Goal: Task Accomplishment & Management: Manage account settings

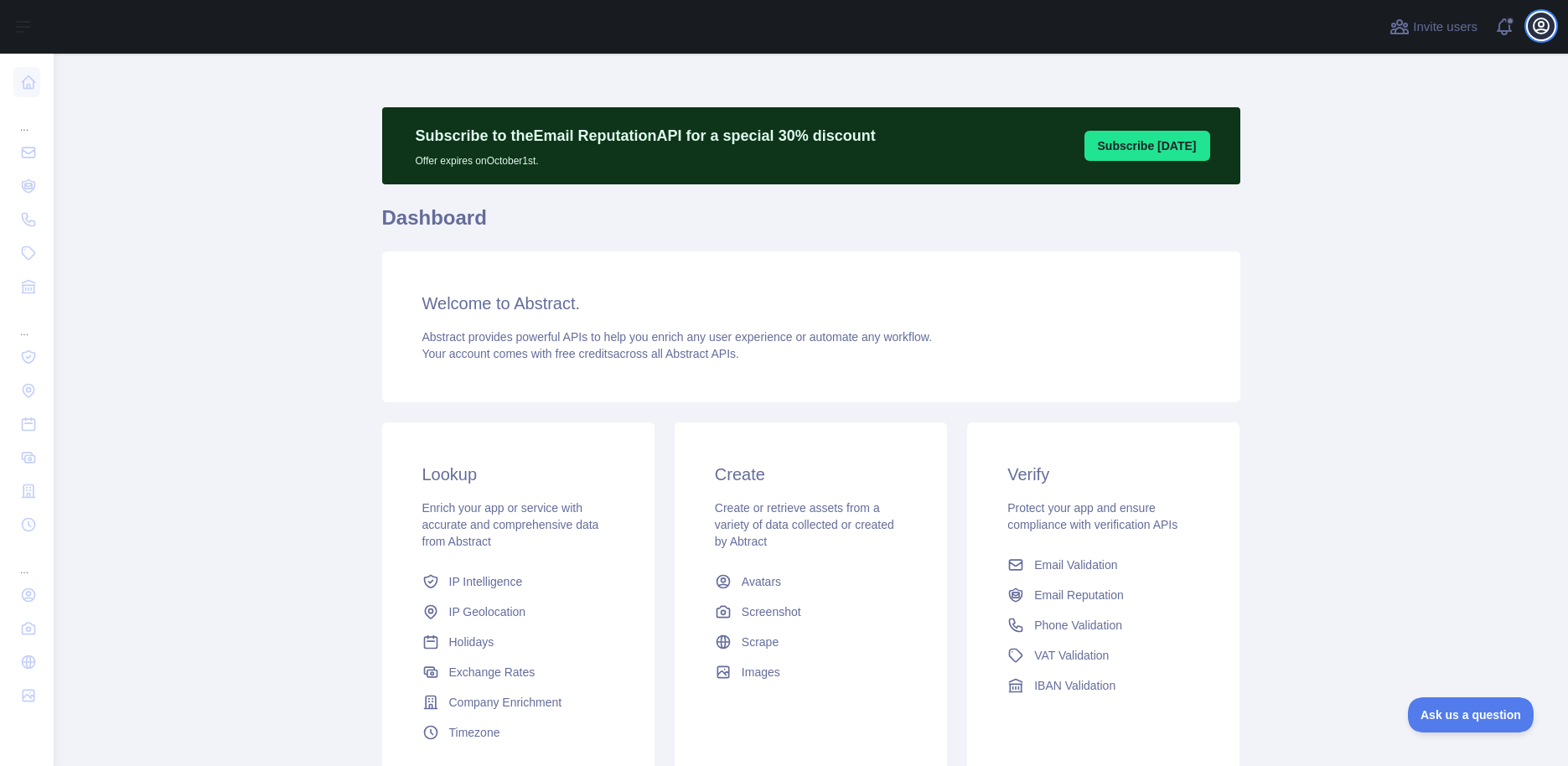
click at [1550, 28] on icon "button" at bounding box center [1541, 26] width 20 height 20
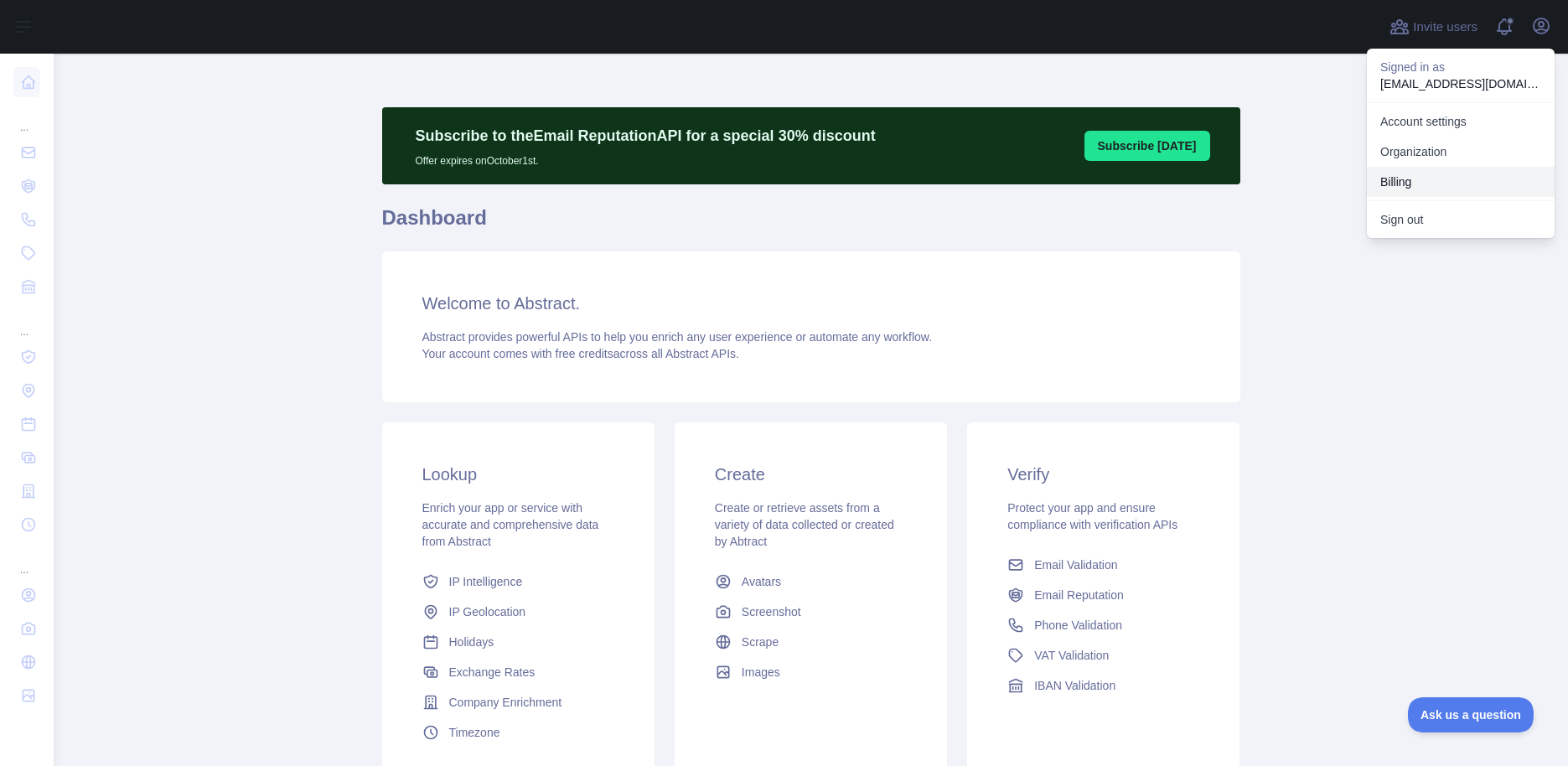
click at [1417, 172] on button "Billing" at bounding box center [1461, 182] width 188 height 30
